Goal: Find contact information: Find contact information

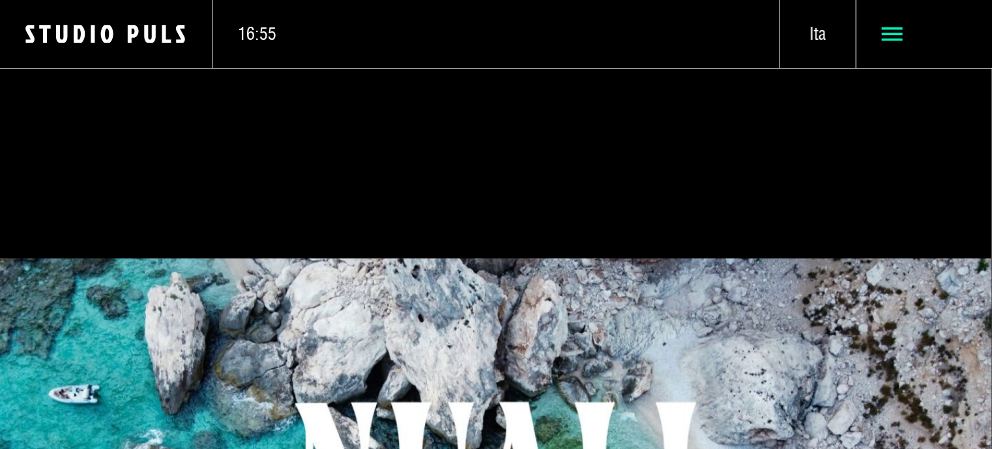
click at [889, 31] on icon at bounding box center [893, 34] width 22 height 22
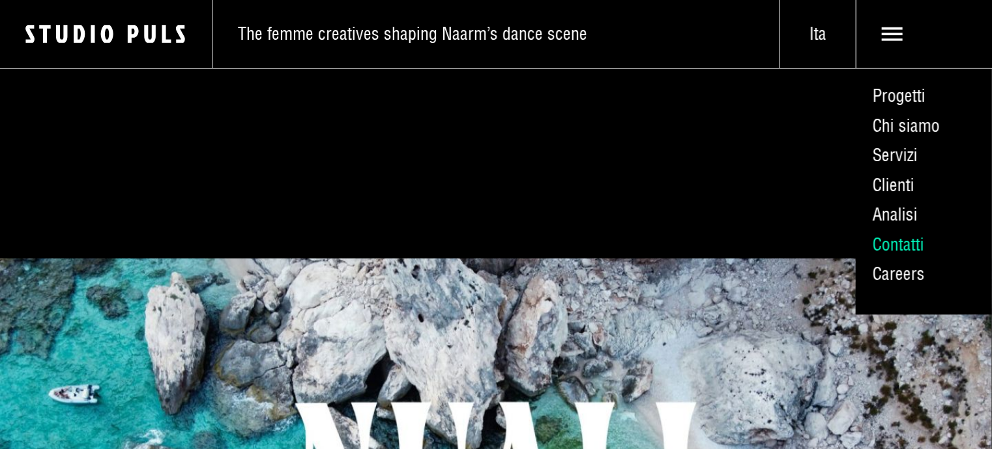
click at [910, 239] on link "Contatti" at bounding box center [924, 245] width 136 height 30
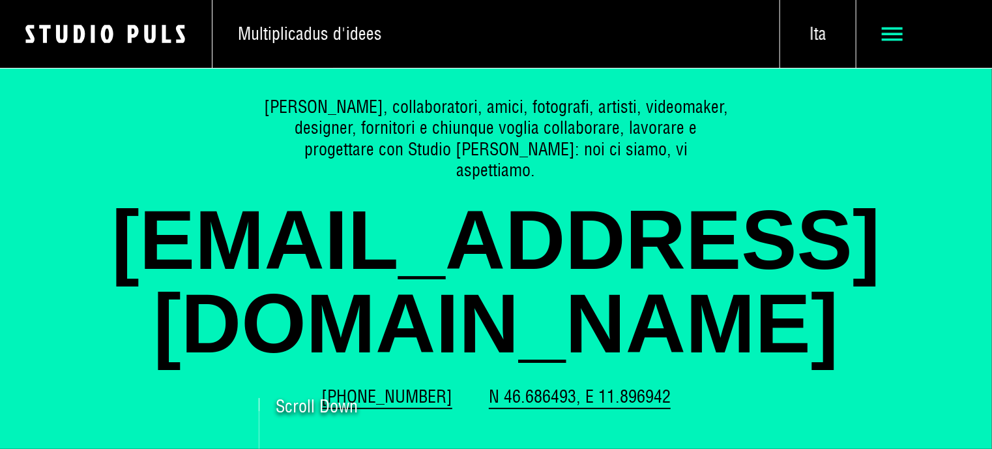
click at [891, 29] on use at bounding box center [893, 34] width 22 height 14
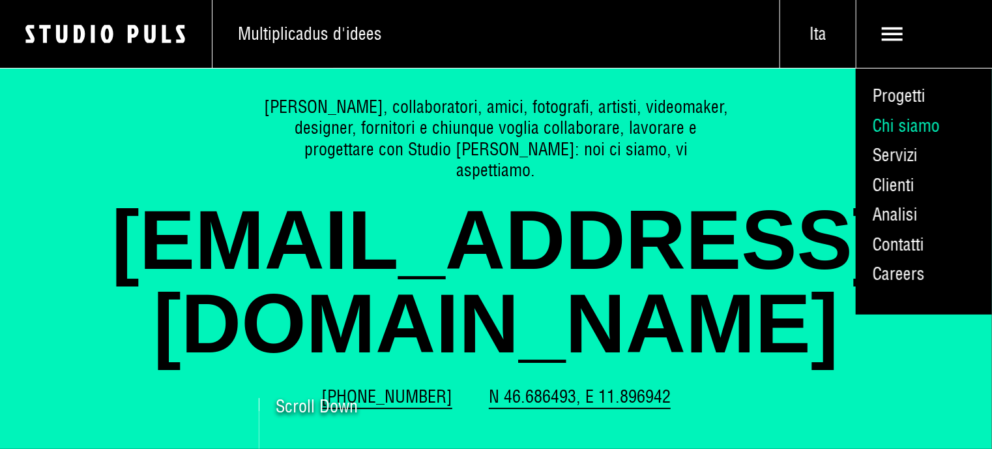
click at [926, 130] on link "Chi siamo" at bounding box center [924, 126] width 136 height 30
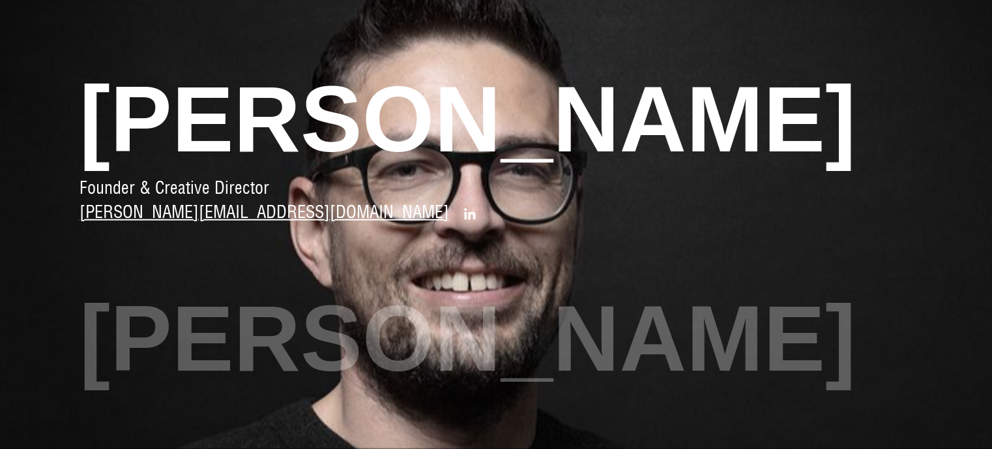
scroll to position [456, 0]
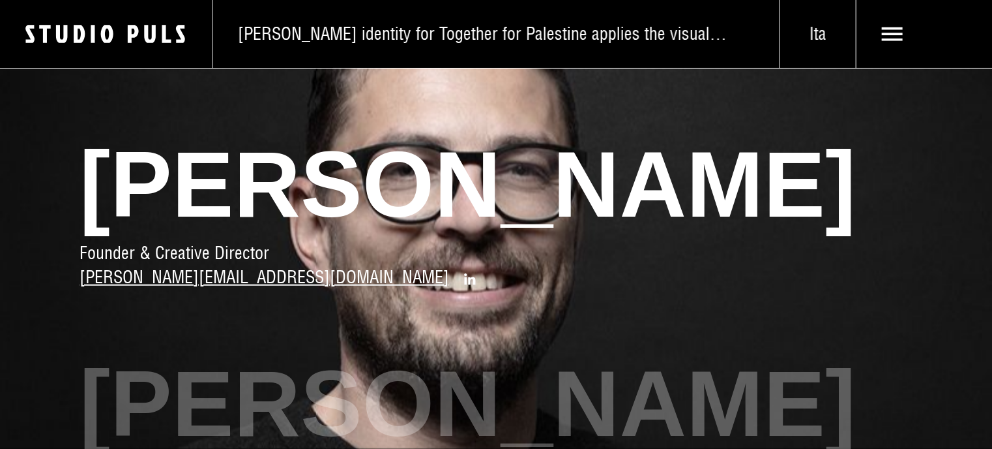
click at [167, 191] on span "[PERSON_NAME]" at bounding box center [496, 184] width 833 height 116
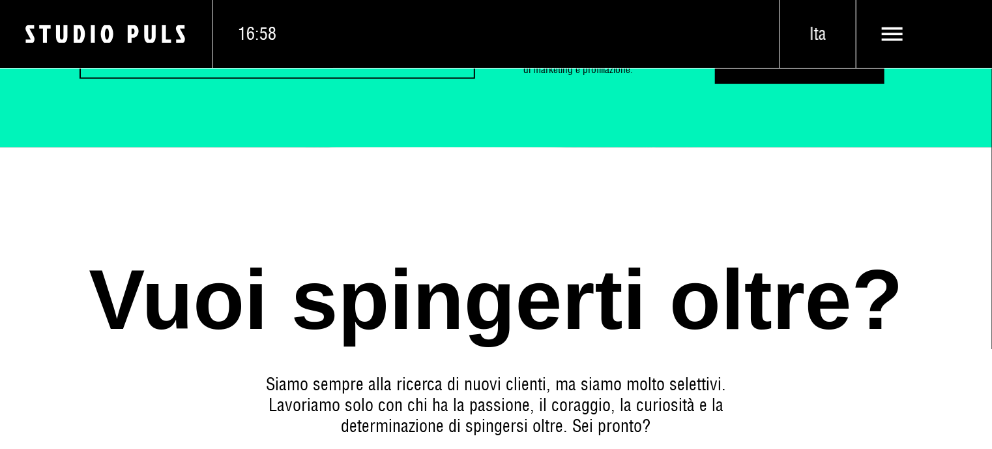
scroll to position [5581, 0]
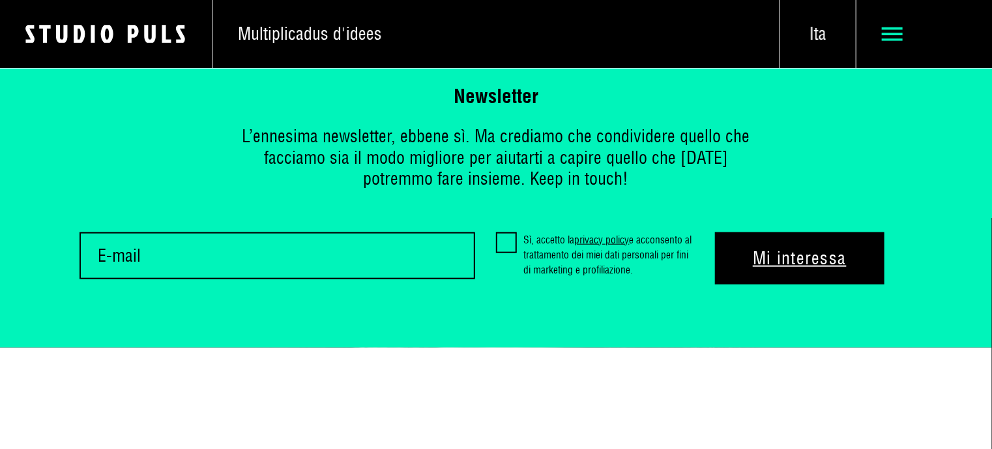
click at [881, 35] on span at bounding box center [925, 34] width 136 height 68
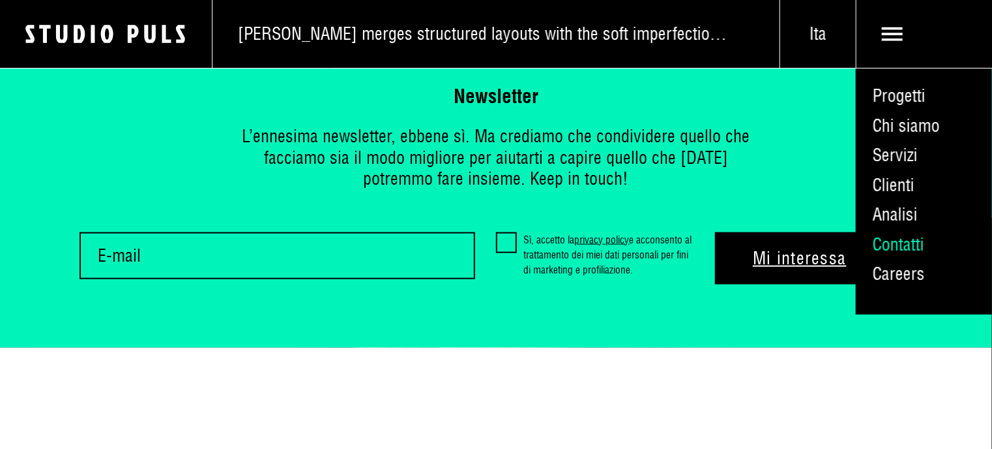
click at [908, 247] on link "Contatti" at bounding box center [924, 245] width 136 height 30
